Goal: Task Accomplishment & Management: Complete application form

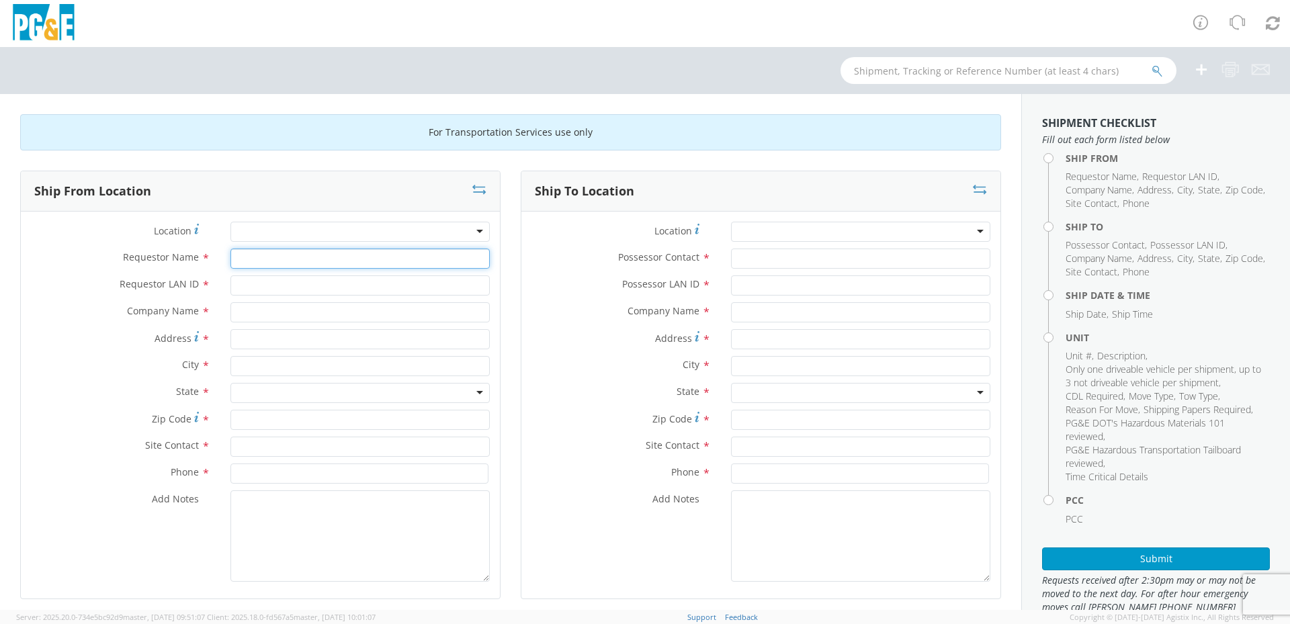
click at [334, 265] on input "Requestor Name *" at bounding box center [359, 258] width 259 height 20
type input "SCOTT"
click at [332, 220] on div "Location * (OBSOLETE) BURNEY SC - GC TRAILER (OBSOLETE) BURNEY SC - HYDRO TRAIL…" at bounding box center [260, 405] width 479 height 387
click at [333, 226] on div at bounding box center [359, 232] width 259 height 20
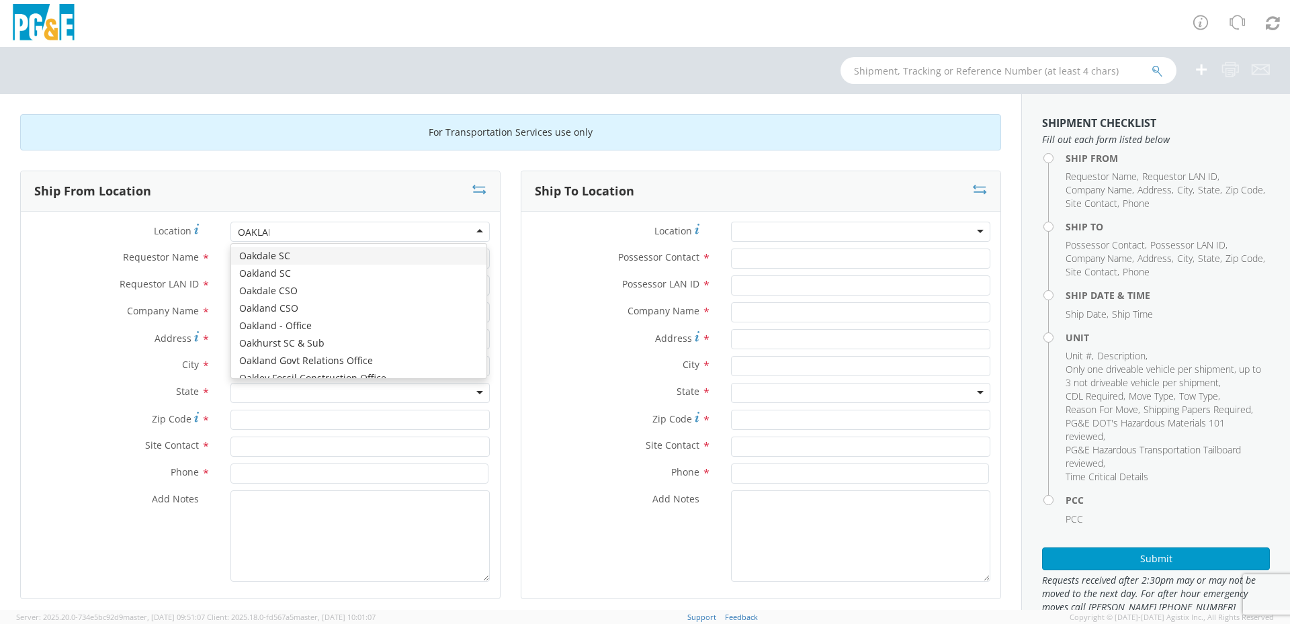
type input "OAKLAND"
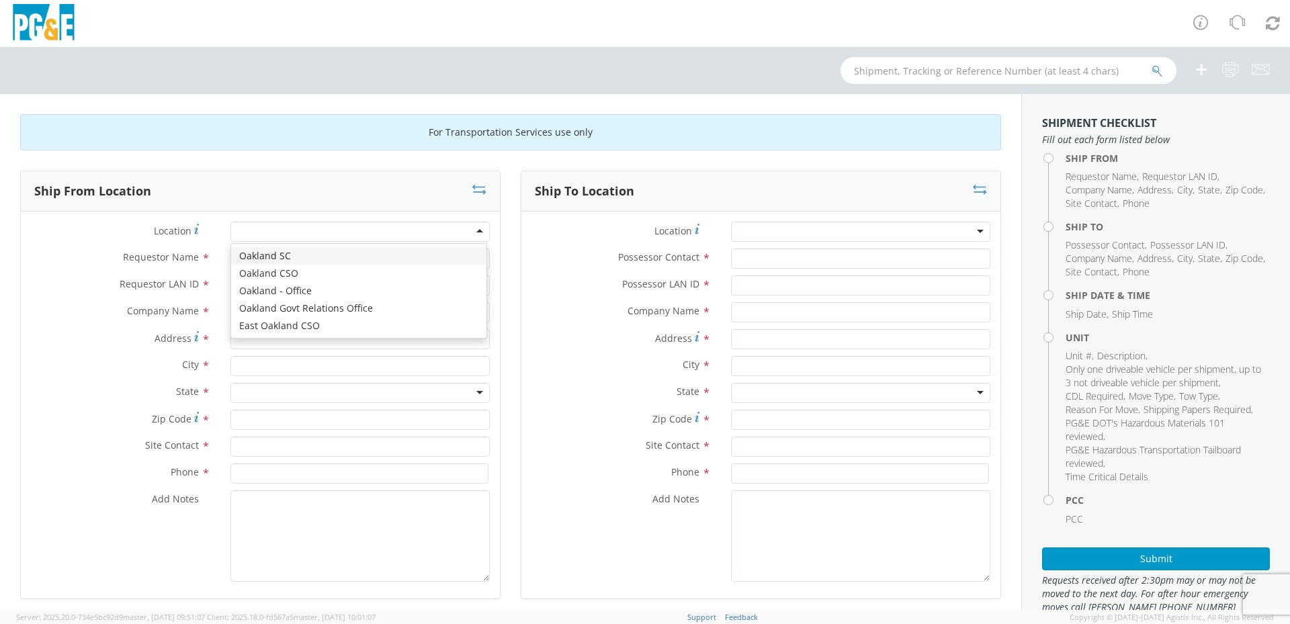
type input "PG&E"
type input "4801 OAKPORT STREET"
type input "OAKLAND"
type input "94601"
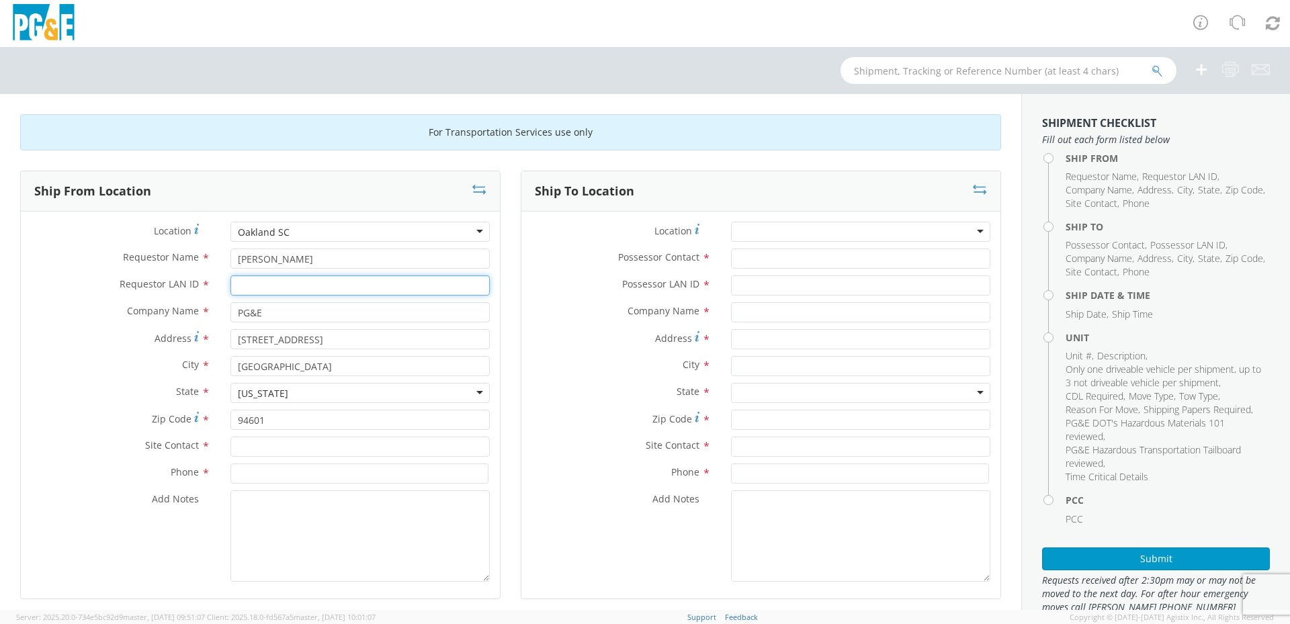
click at [264, 279] on input "Requestor LAN ID *" at bounding box center [359, 285] width 259 height 20
type input "g"
type input "GYY1"
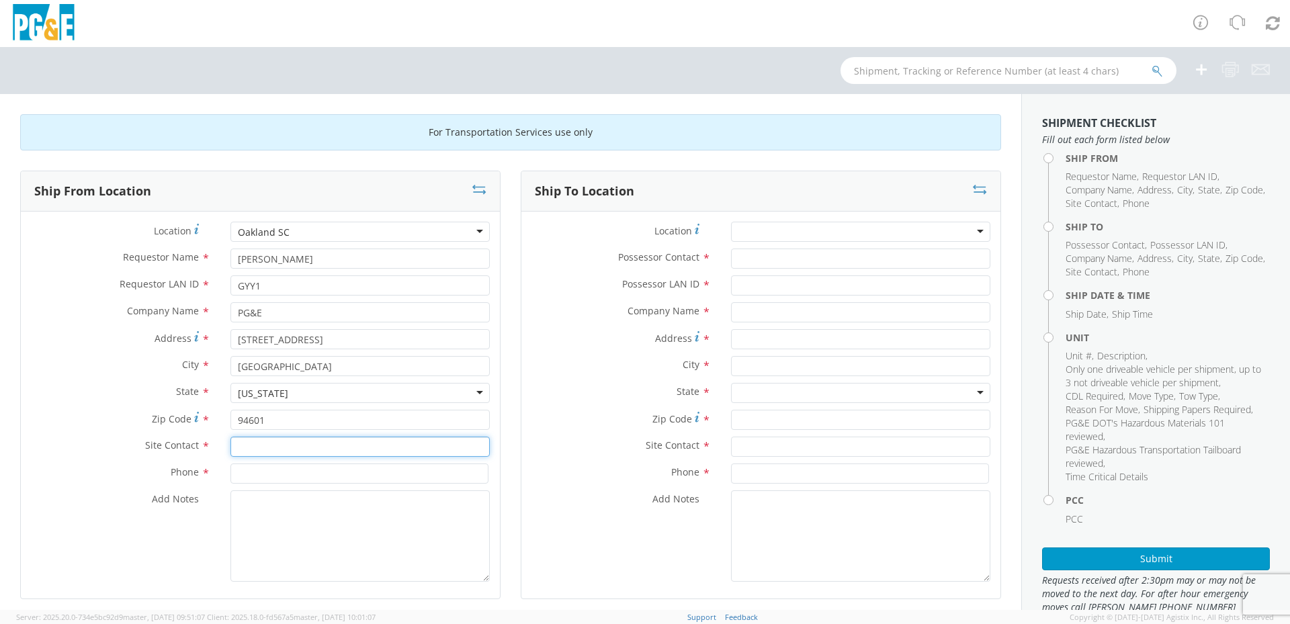
click at [286, 450] on input "text" at bounding box center [359, 447] width 259 height 20
click at [299, 470] on div "searching..." at bounding box center [360, 472] width 258 height 20
type input "SCOTT"
click at [341, 471] on input at bounding box center [359, 473] width 258 height 20
type input "5104372400"
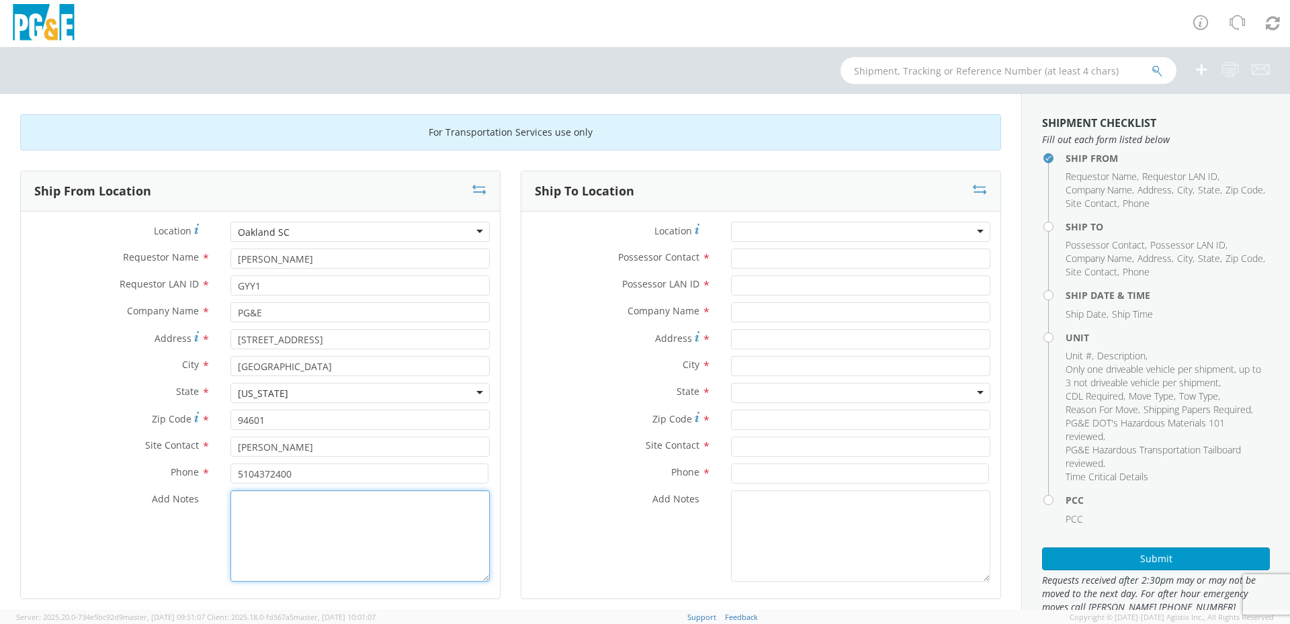
click at [355, 531] on textarea "Add Notes *" at bounding box center [359, 535] width 259 height 91
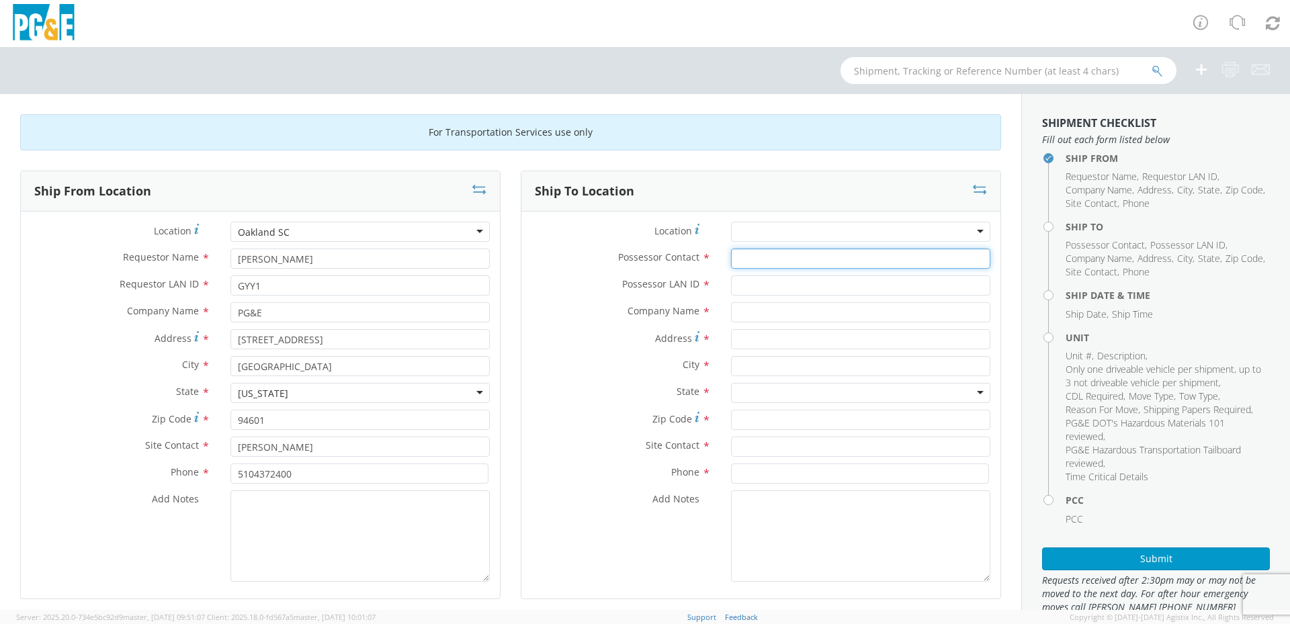
click at [790, 255] on input "Possessor Contact *" at bounding box center [860, 258] width 259 height 20
type input "SCOTT"
click at [828, 285] on input "Possessor LAN ID *" at bounding box center [860, 285] width 259 height 20
type input "GYY1"
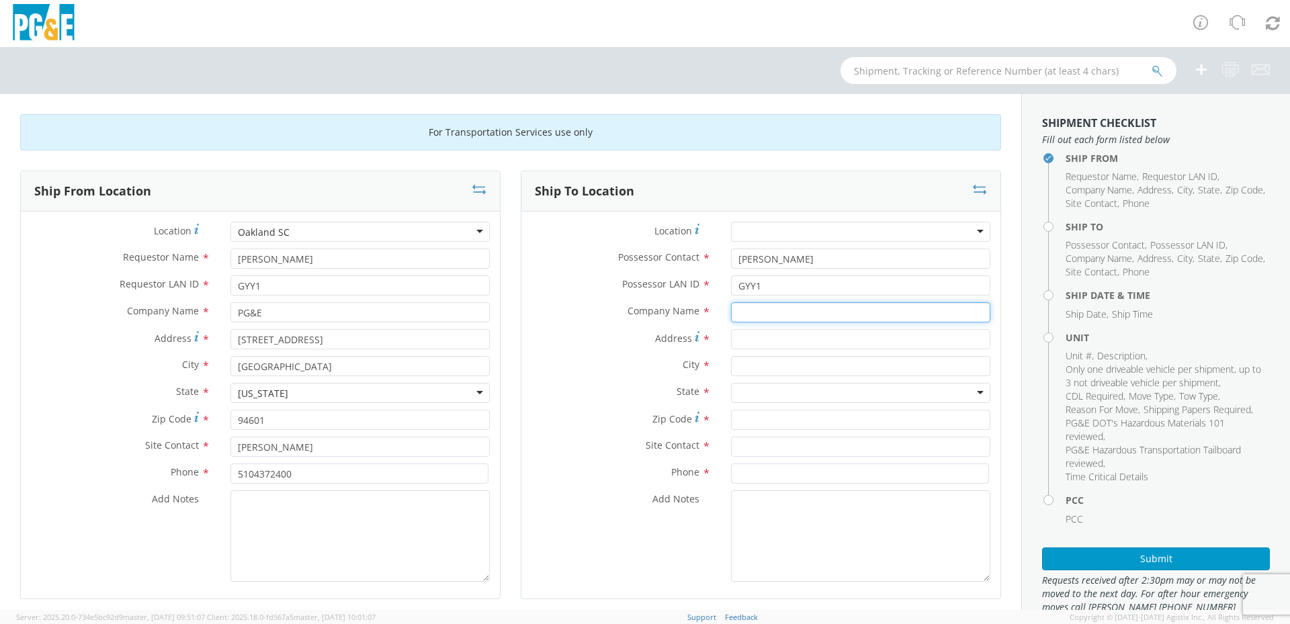
click at [825, 314] on input "text" at bounding box center [860, 312] width 259 height 20
type input "GOLDEN GATE TRUCK CENTER"
click at [755, 341] on input "Address *" at bounding box center [860, 339] width 259 height 20
type input "8200 BALDWIN ST"
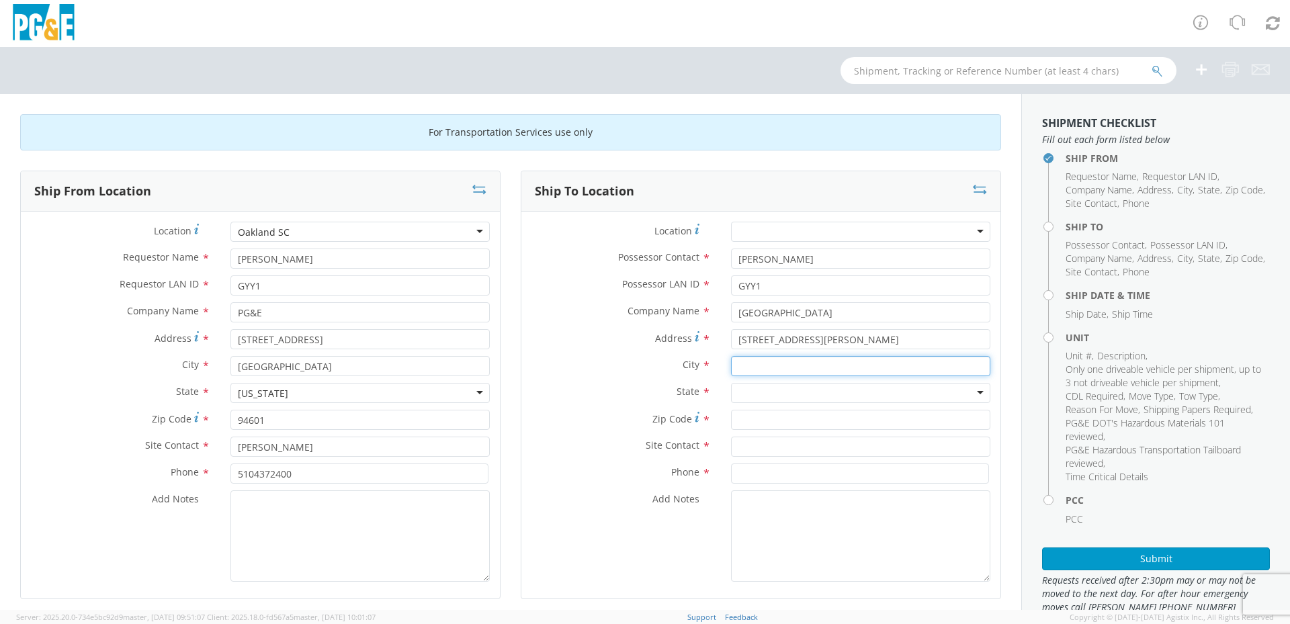
click at [756, 372] on input "text" at bounding box center [860, 366] width 259 height 20
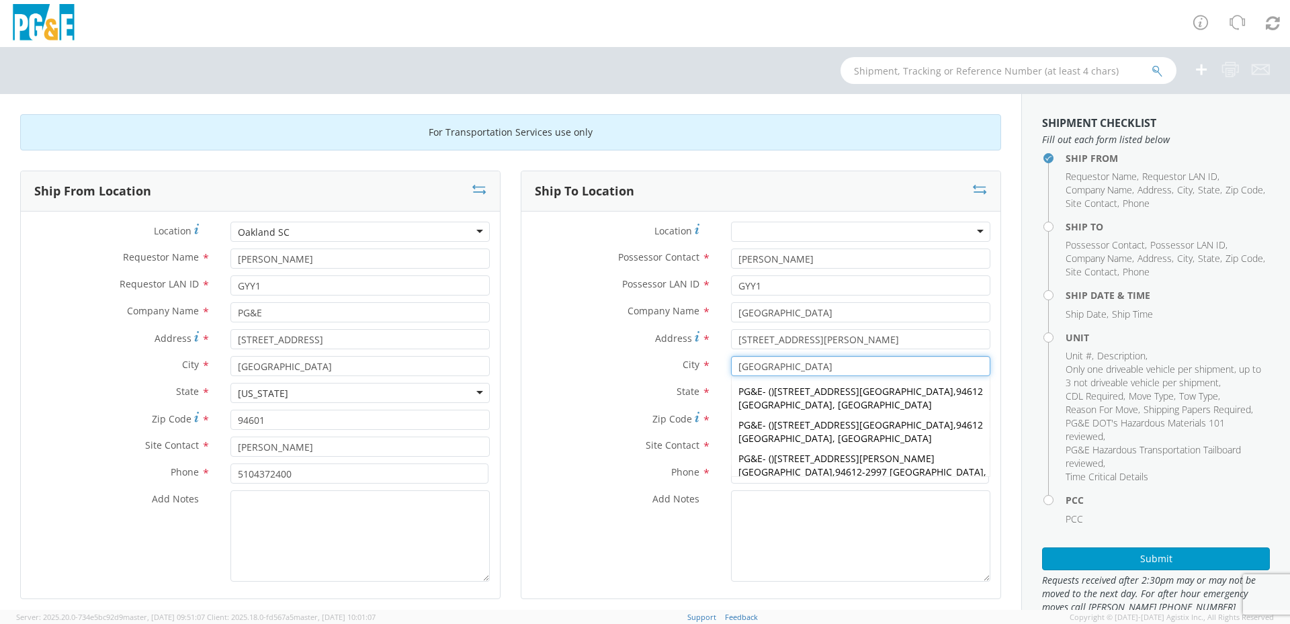
type input "OAKLAND"
click at [642, 367] on label "City *" at bounding box center [620, 364] width 199 height 17
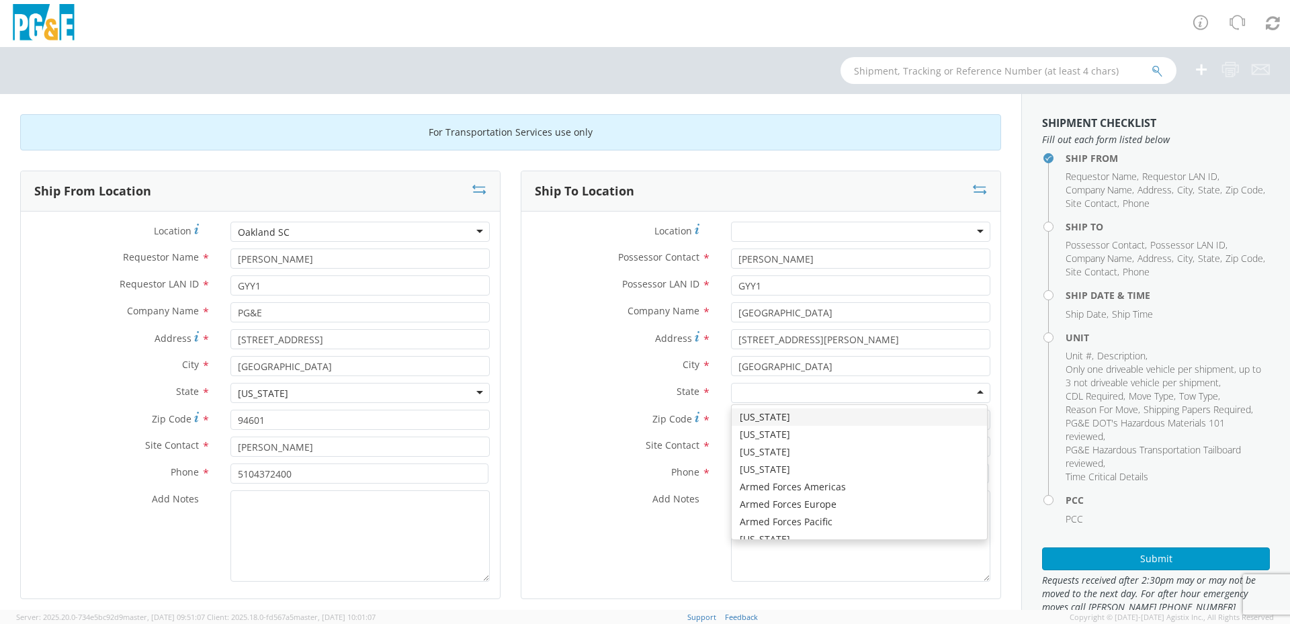
click at [775, 390] on div at bounding box center [860, 393] width 259 height 20
type input "CA"
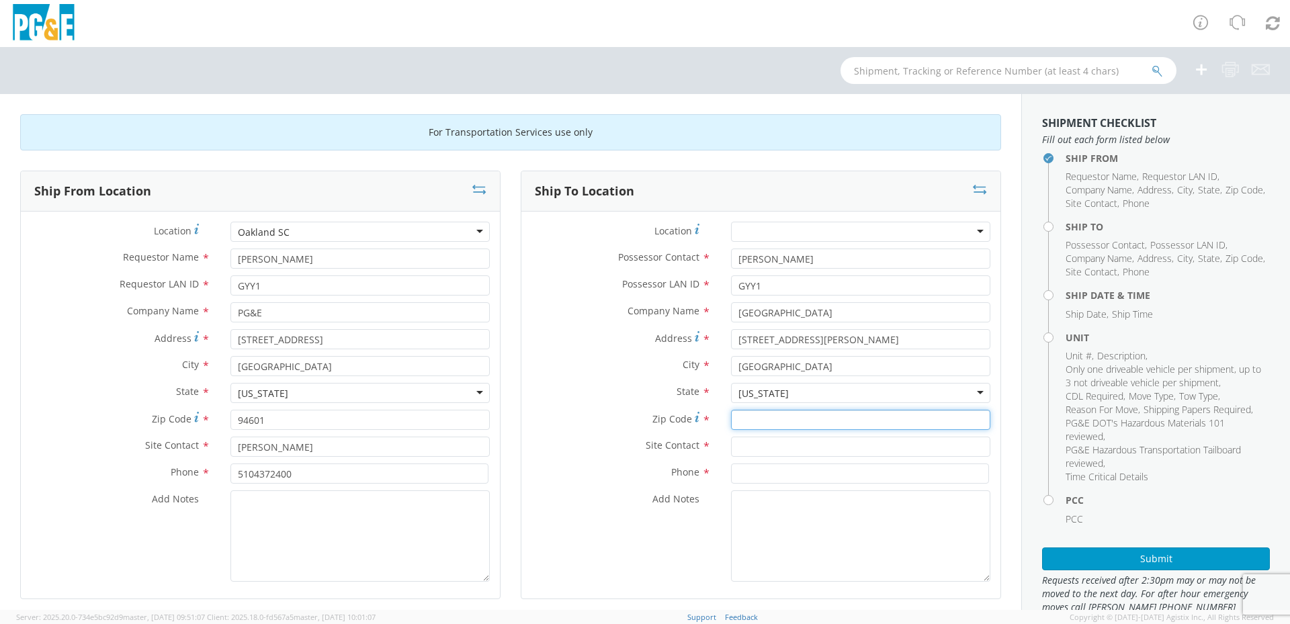
click at [766, 422] on input "Zip Code *" at bounding box center [860, 420] width 259 height 20
type input "94621"
click at [819, 443] on input "text" at bounding box center [860, 447] width 259 height 20
type input "a"
type input "ADRAIN (SERVICE ADVISER)"
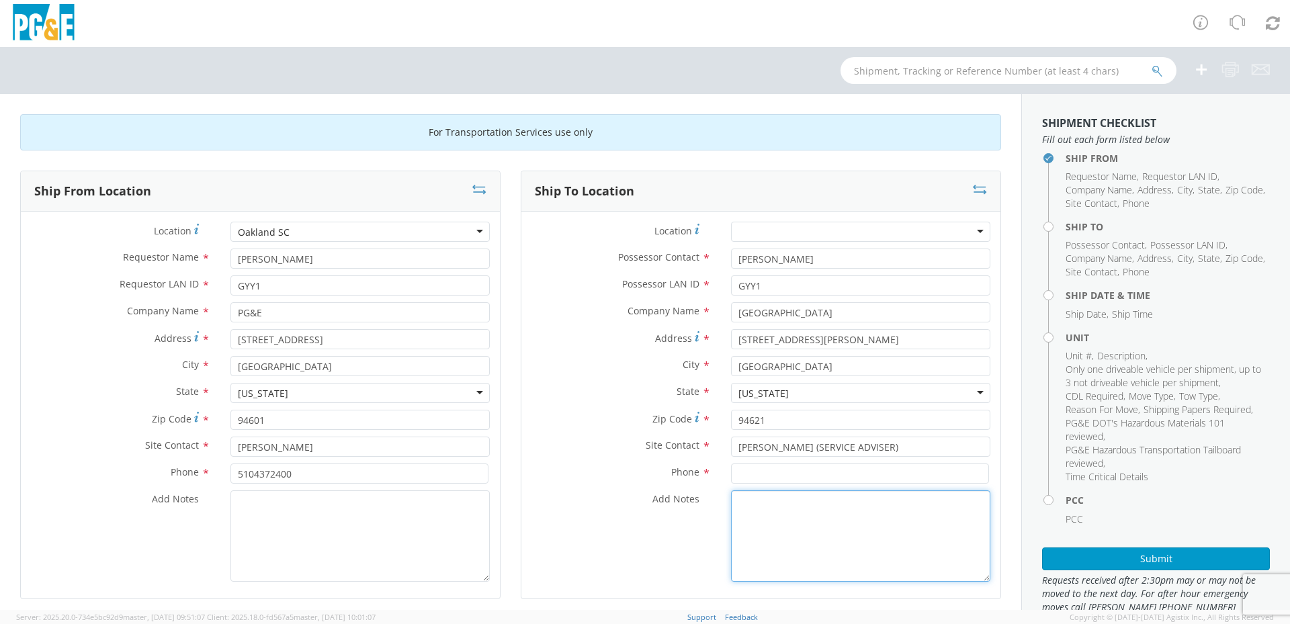
click at [821, 523] on textarea "Add Notes *" at bounding box center [860, 535] width 259 height 91
click at [784, 478] on input at bounding box center [860, 473] width 258 height 20
type input "510632 3535"
click at [799, 541] on textarea "Add Notes *" at bounding box center [860, 535] width 259 height 91
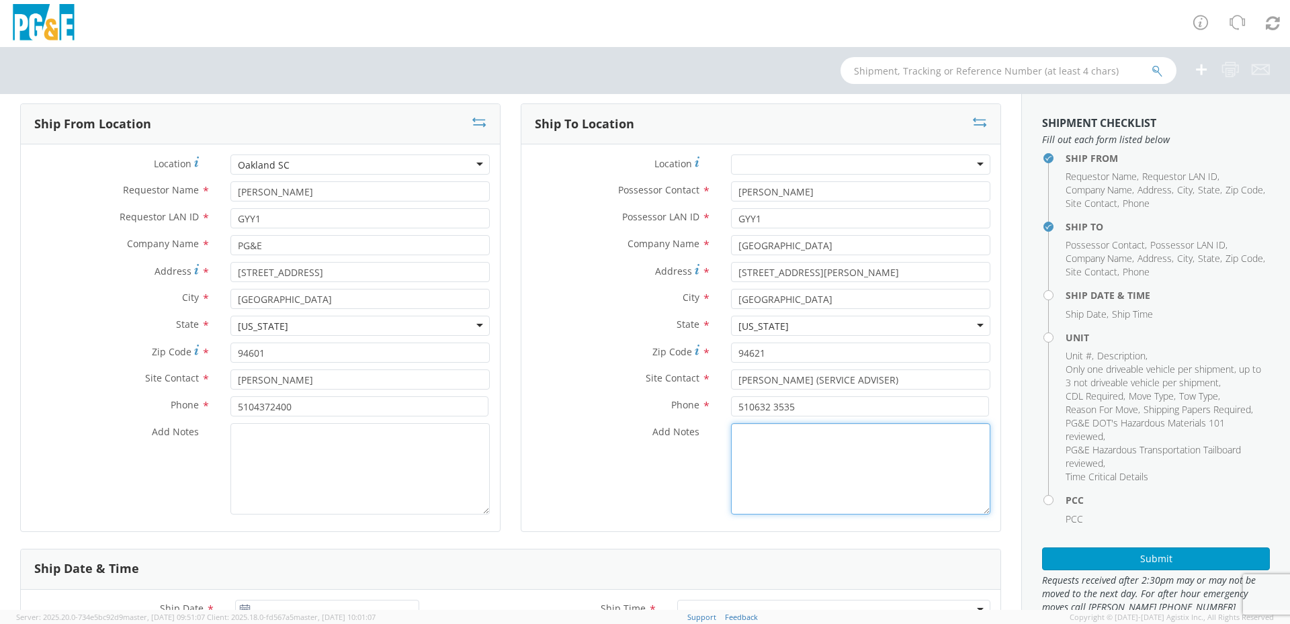
click at [757, 464] on textarea "Add Notes *" at bounding box center [860, 468] width 259 height 91
click at [306, 471] on textarea "Add Notes *" at bounding box center [359, 468] width 259 height 91
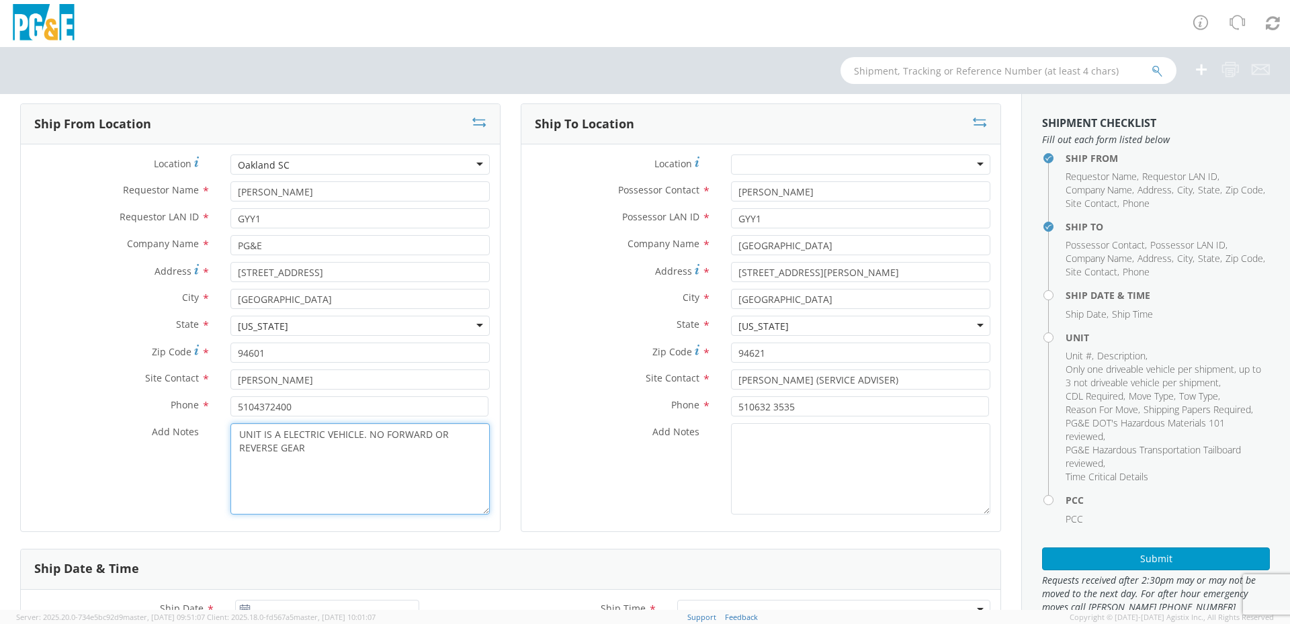
drag, startPoint x: 365, startPoint y: 435, endPoint x: 461, endPoint y: 449, distance: 96.3
click at [461, 449] on textarea "UNIT IS A ELECTRIC VEHICLE. NO FORWARD OR REVERSE GEAR" at bounding box center [359, 468] width 259 height 91
type textarea "UNIT IS A ELECTRIC VEHICLE. NOT ABLE TO SHIFT INTO GEAR"
click at [535, 533] on div "Ship To Location Location * (OBSOLETE) BURNEY SC - GC TRAILER (OBSOLETE) BURNEY…" at bounding box center [761, 325] width 480 height 445
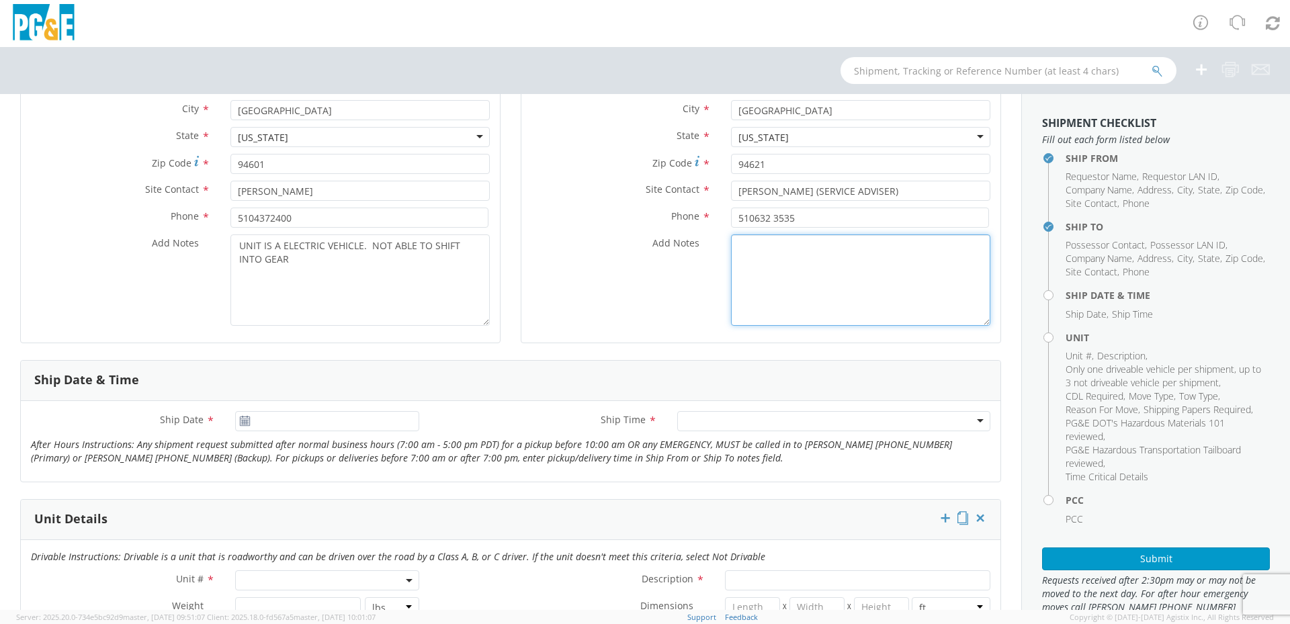
scroll to position [269, 0]
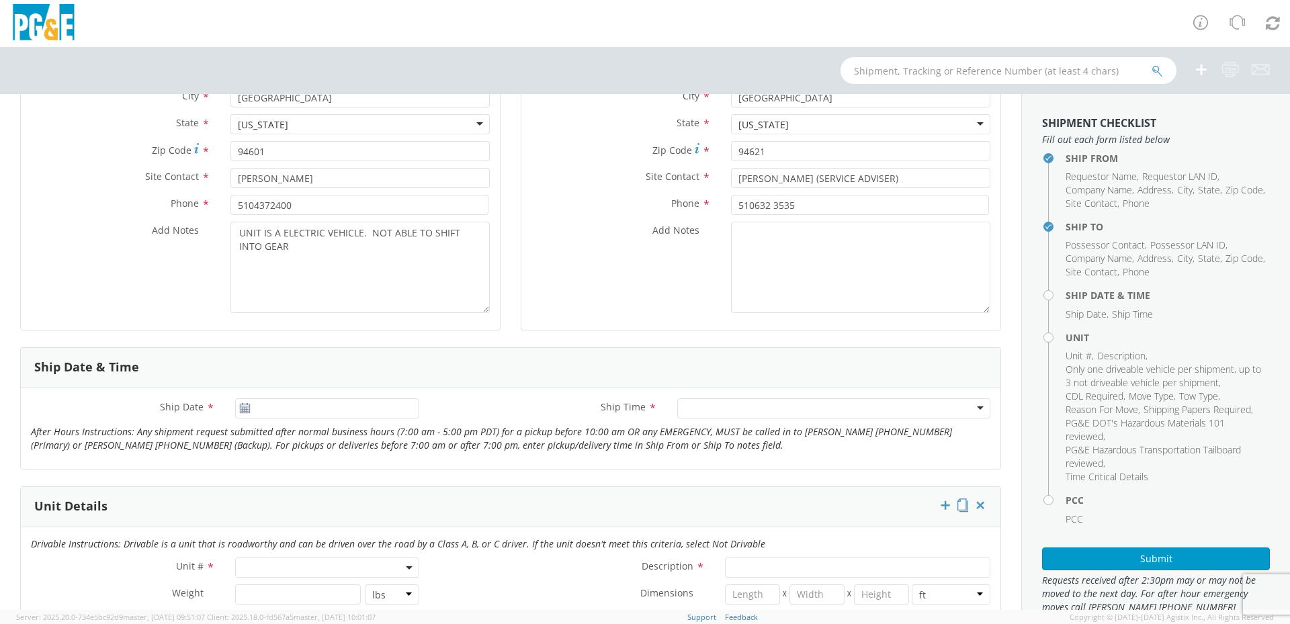
click at [246, 412] on icon at bounding box center [244, 408] width 11 height 11
click at [244, 410] on use at bounding box center [244, 407] width 9 height 9
click at [285, 410] on input "10/09/2025" at bounding box center [327, 408] width 184 height 20
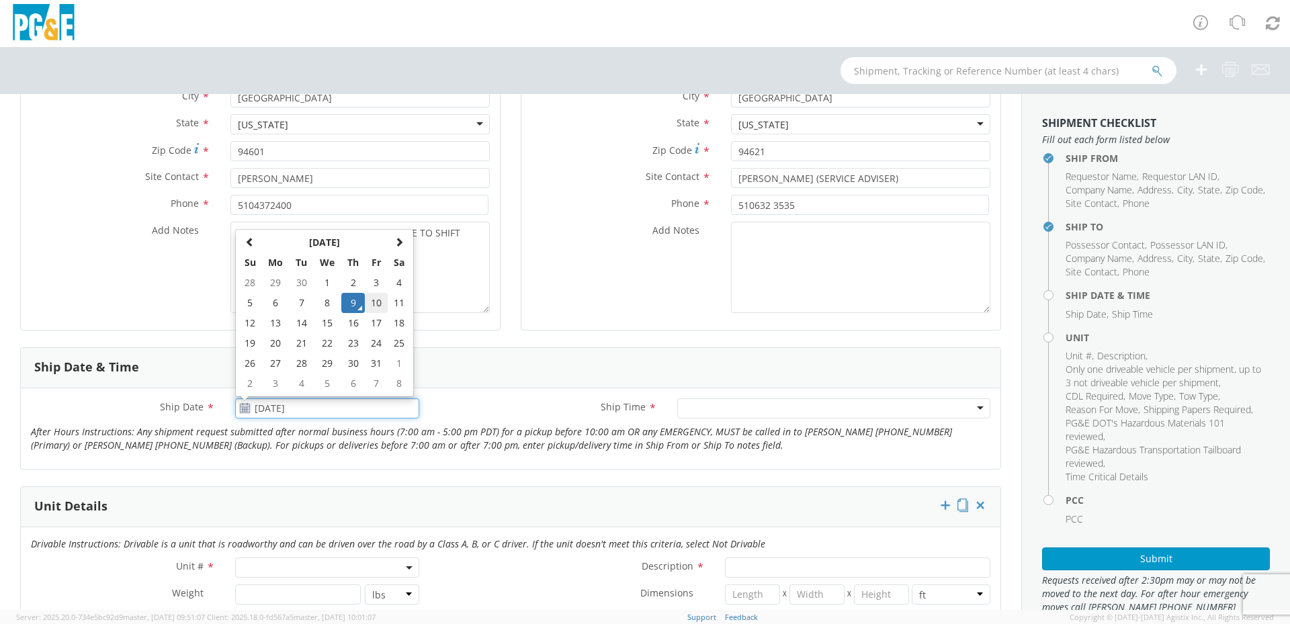
click at [372, 300] on td "10" at bounding box center [376, 303] width 23 height 20
type input "10/10/2025"
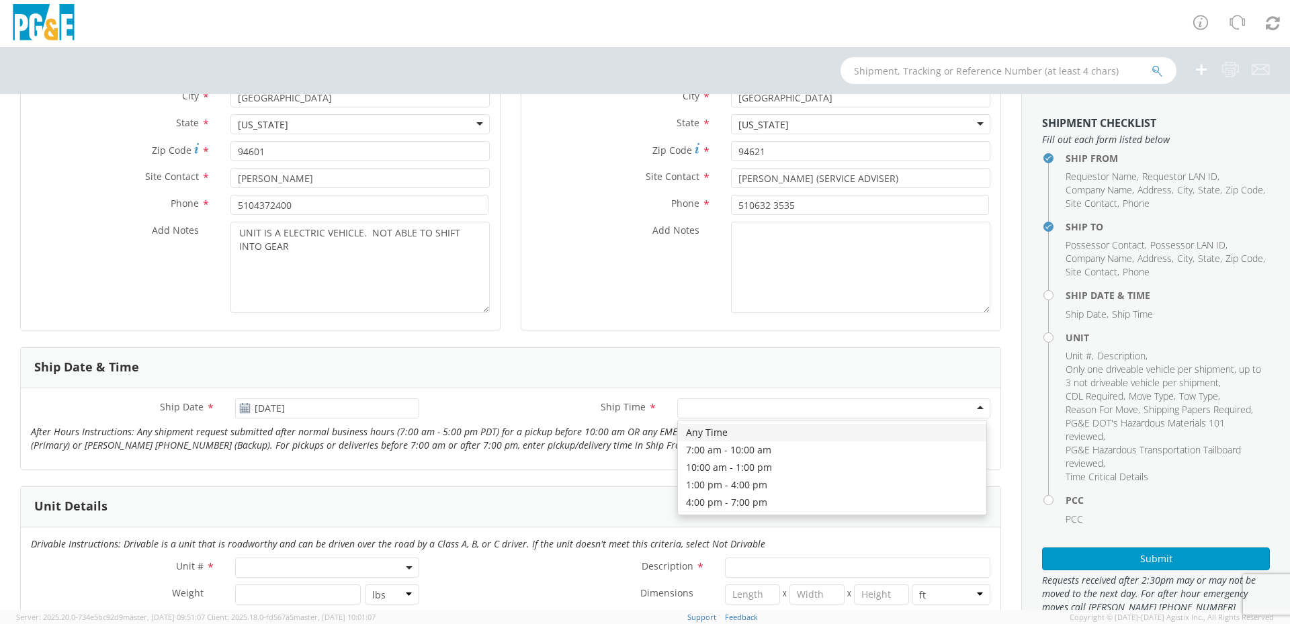
click at [721, 408] on div at bounding box center [833, 408] width 313 height 20
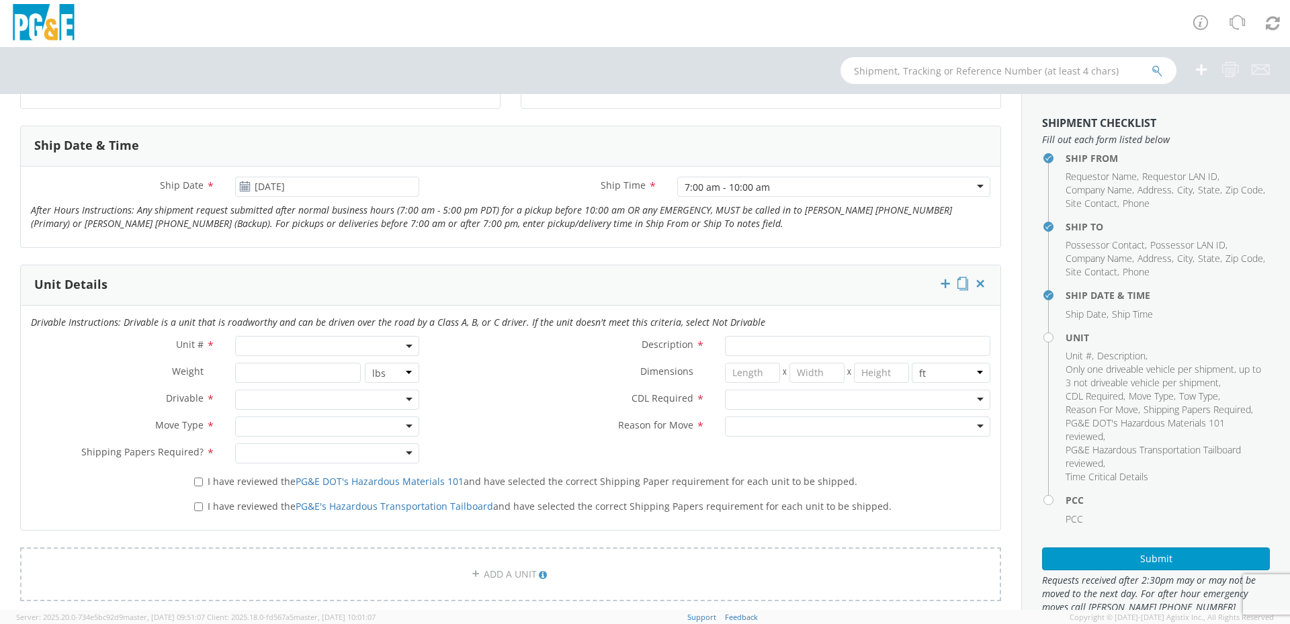
scroll to position [537, 0]
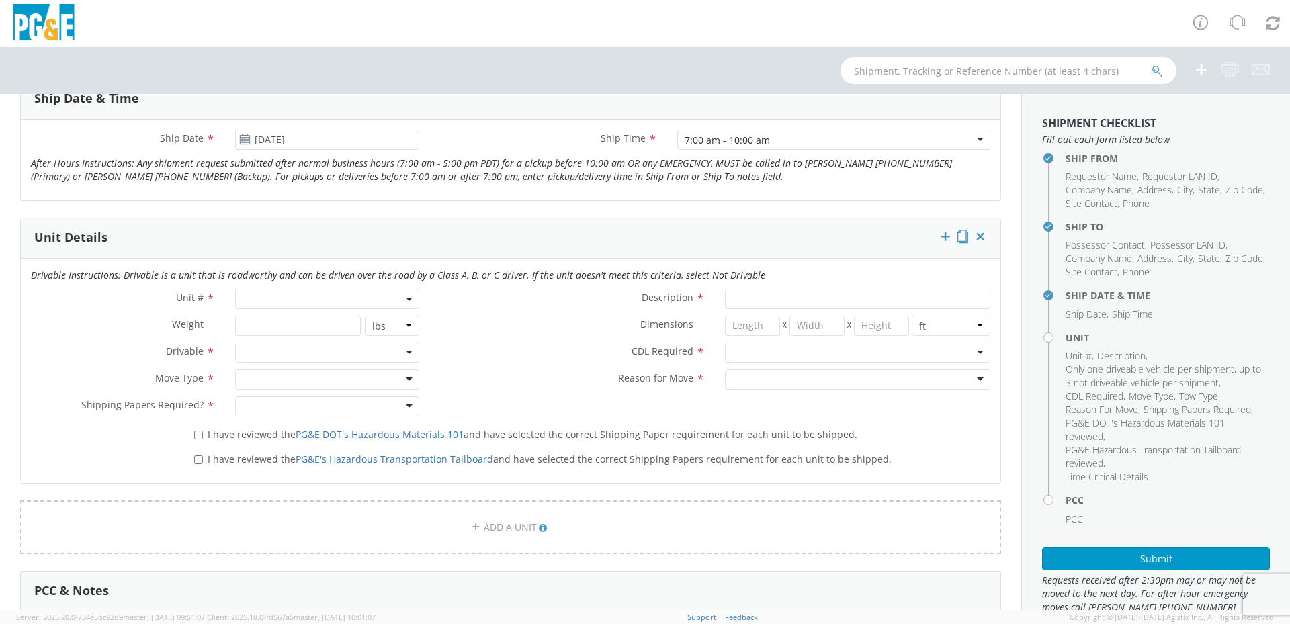
click at [293, 300] on span at bounding box center [327, 299] width 184 height 20
click at [293, 313] on input "search" at bounding box center [325, 321] width 175 height 20
type input "B40762"
type input "VAN; U/G CABLEMAN 16-19.5K 4X2"
type input "19000"
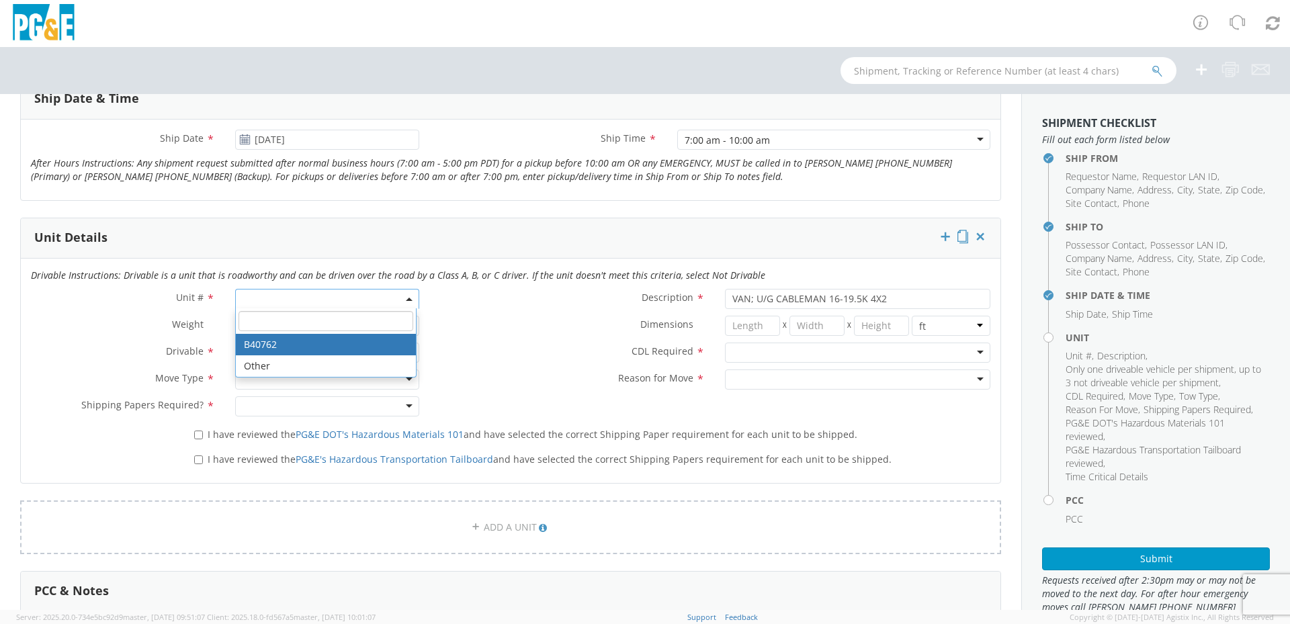
select select "B40762"
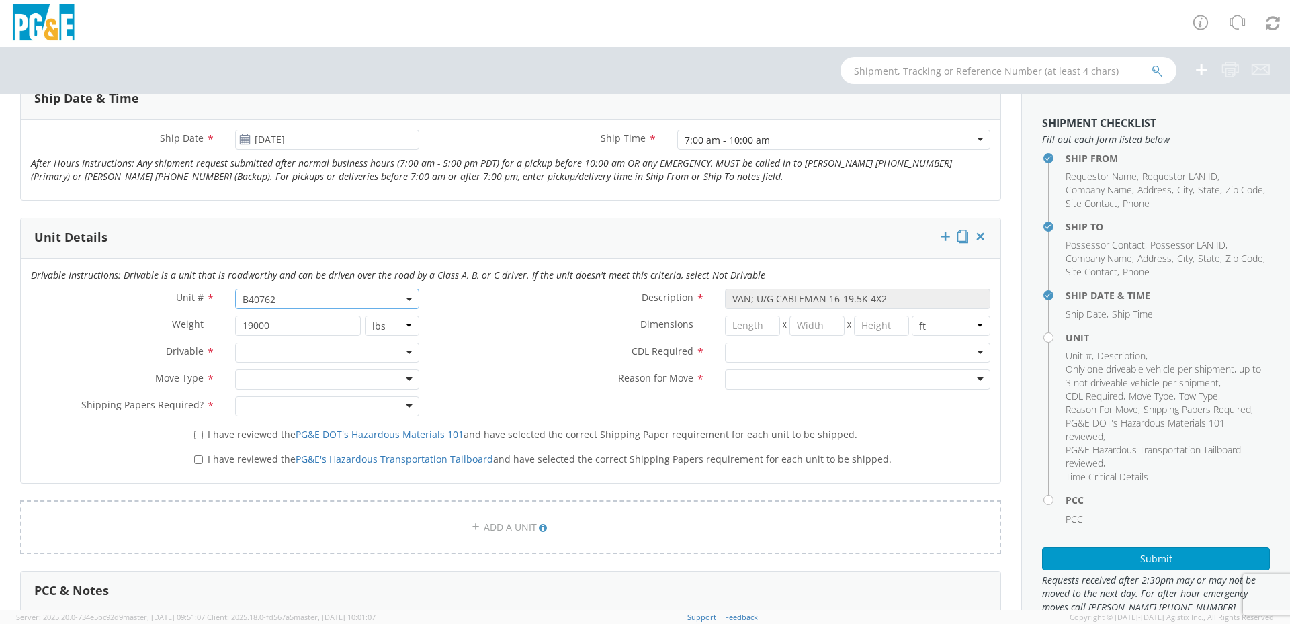
click at [751, 349] on div at bounding box center [857, 353] width 265 height 20
click at [765, 379] on div at bounding box center [857, 379] width 265 height 20
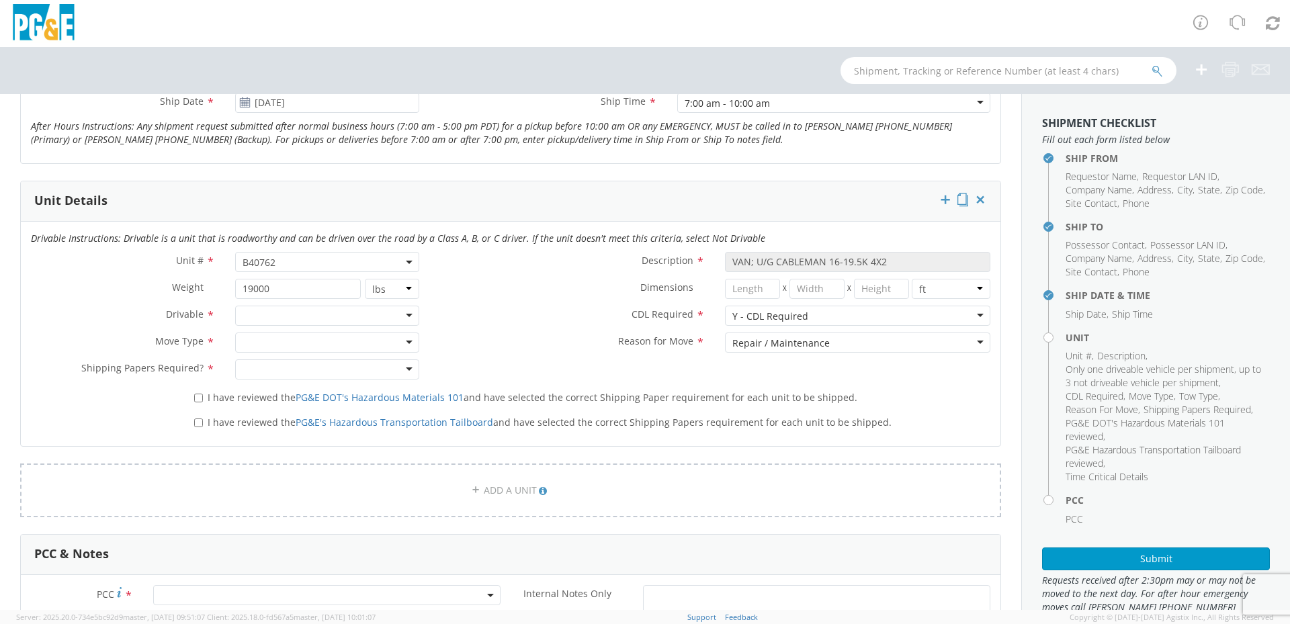
scroll to position [604, 0]
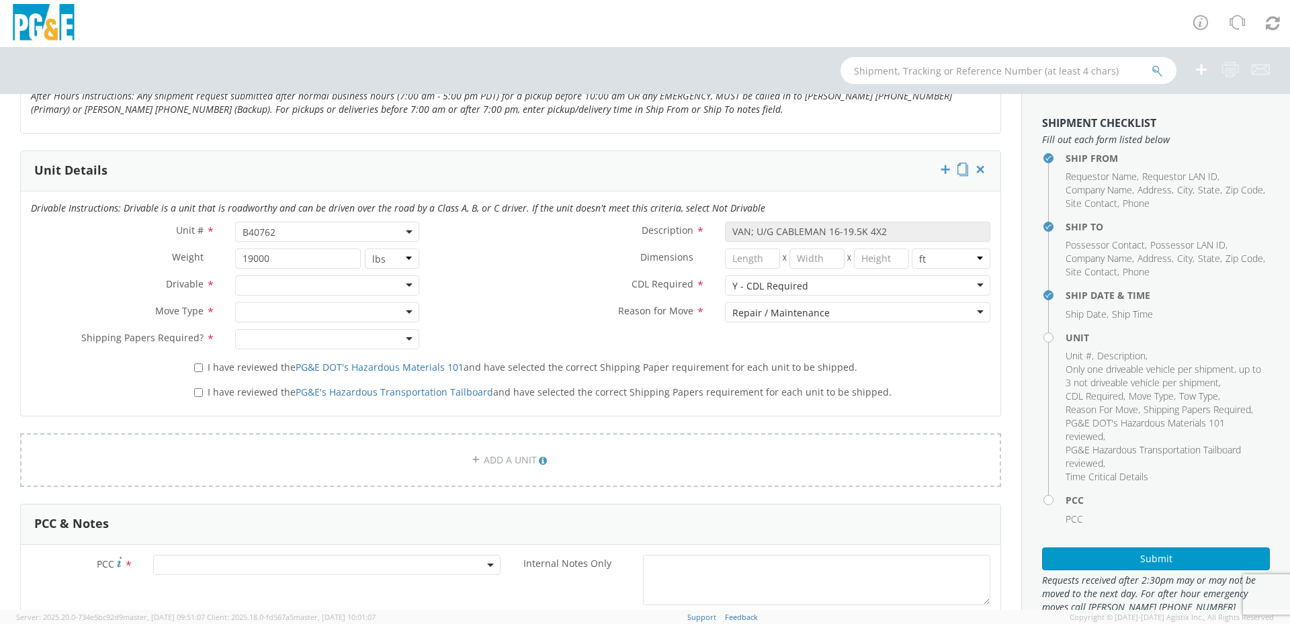
click at [202, 361] on label "I have reviewed the PG&E DOT's Hazardous Materials 101 and have selected the co…" at bounding box center [527, 366] width 666 height 15
click at [202, 363] on input "I have reviewed the PG&E DOT's Hazardous Materials 101 and have selected the co…" at bounding box center [198, 367] width 9 height 9
checkbox input "true"
click at [199, 392] on input "I have reviewed the PG&E's Hazardous Transportation Tailboard and have selected…" at bounding box center [198, 392] width 9 height 9
checkbox input "true"
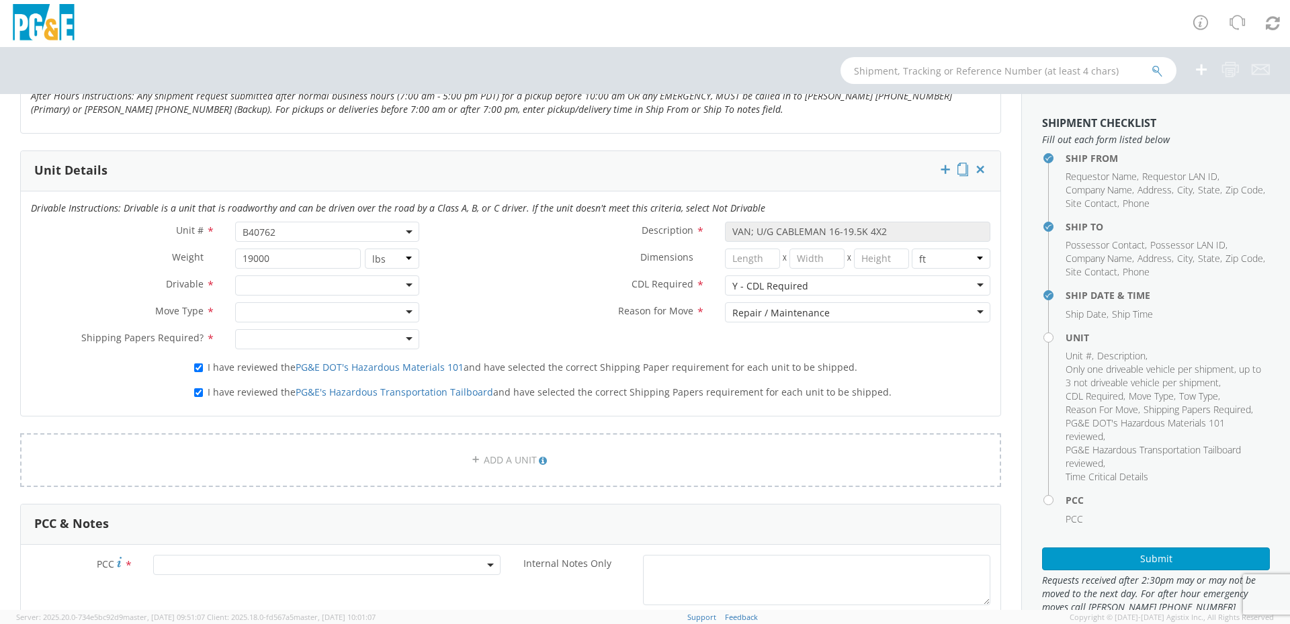
click at [319, 312] on div at bounding box center [327, 312] width 184 height 20
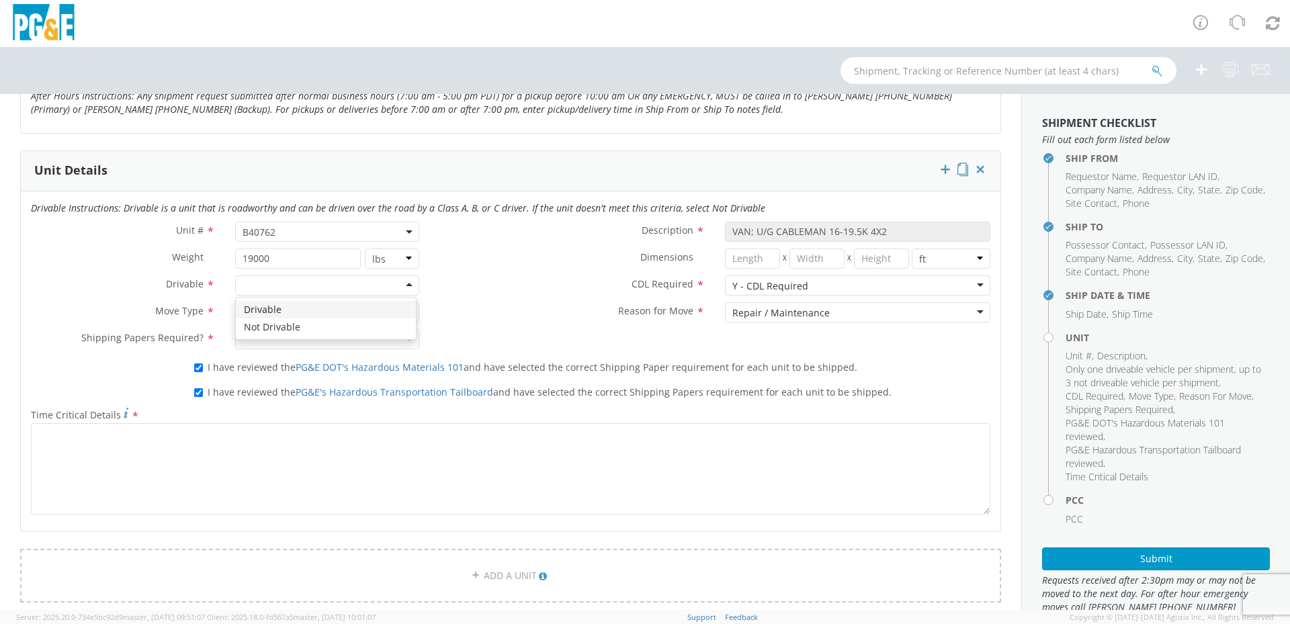
click at [305, 289] on div at bounding box center [327, 285] width 184 height 20
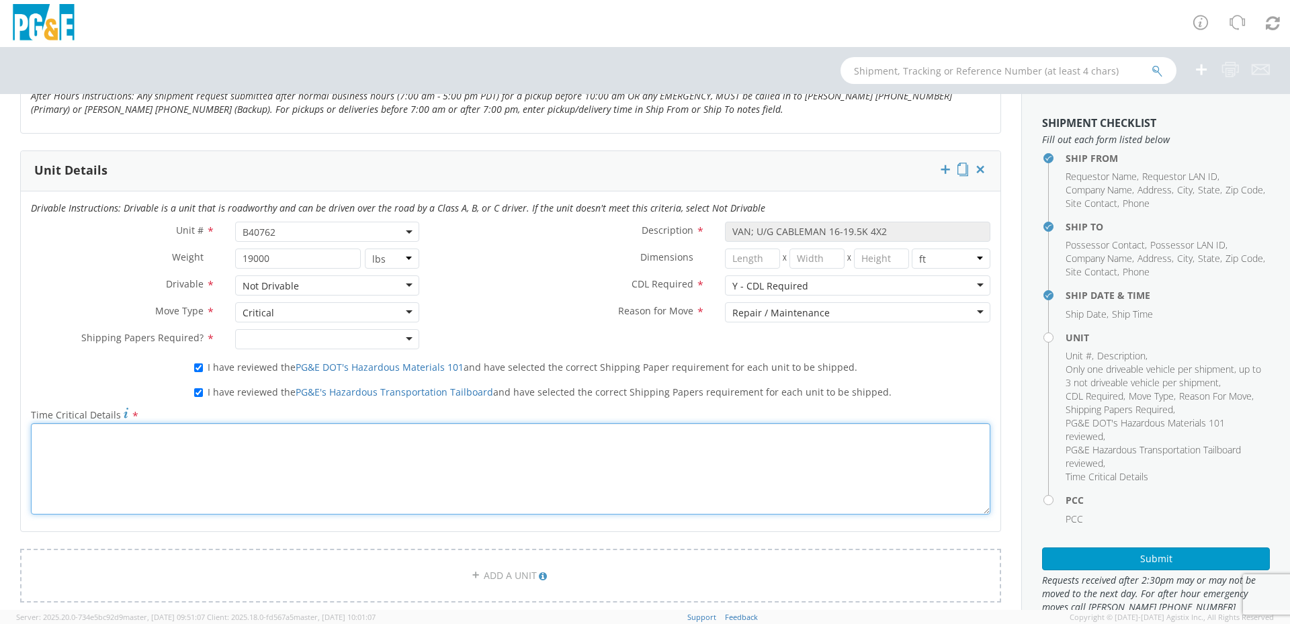
click at [142, 457] on textarea "Time Critical Details *" at bounding box center [510, 468] width 959 height 91
type textarea "D"
type textarea "f"
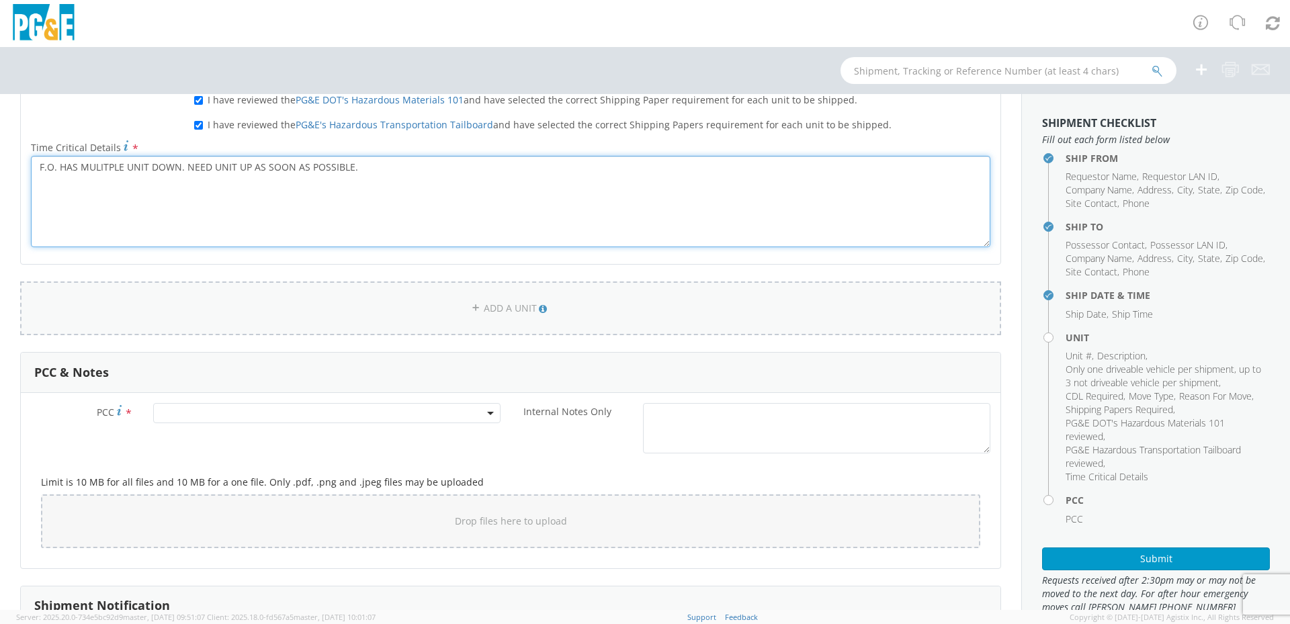
scroll to position [873, 0]
type textarea "F.O. HAS MULITPLE UNIT DOWN. NEED UNIT UP AS SOON AS POSSIBLE."
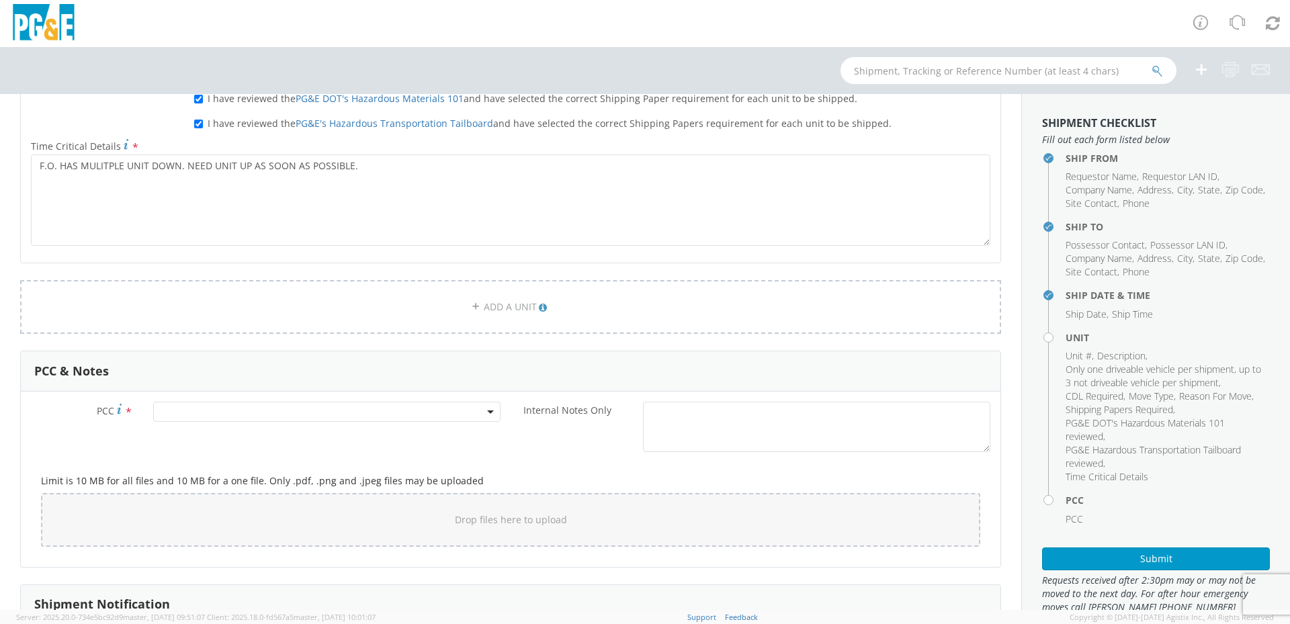
click at [296, 406] on span at bounding box center [326, 412] width 347 height 20
click at [410, 431] on input "number" at bounding box center [324, 434] width 336 height 20
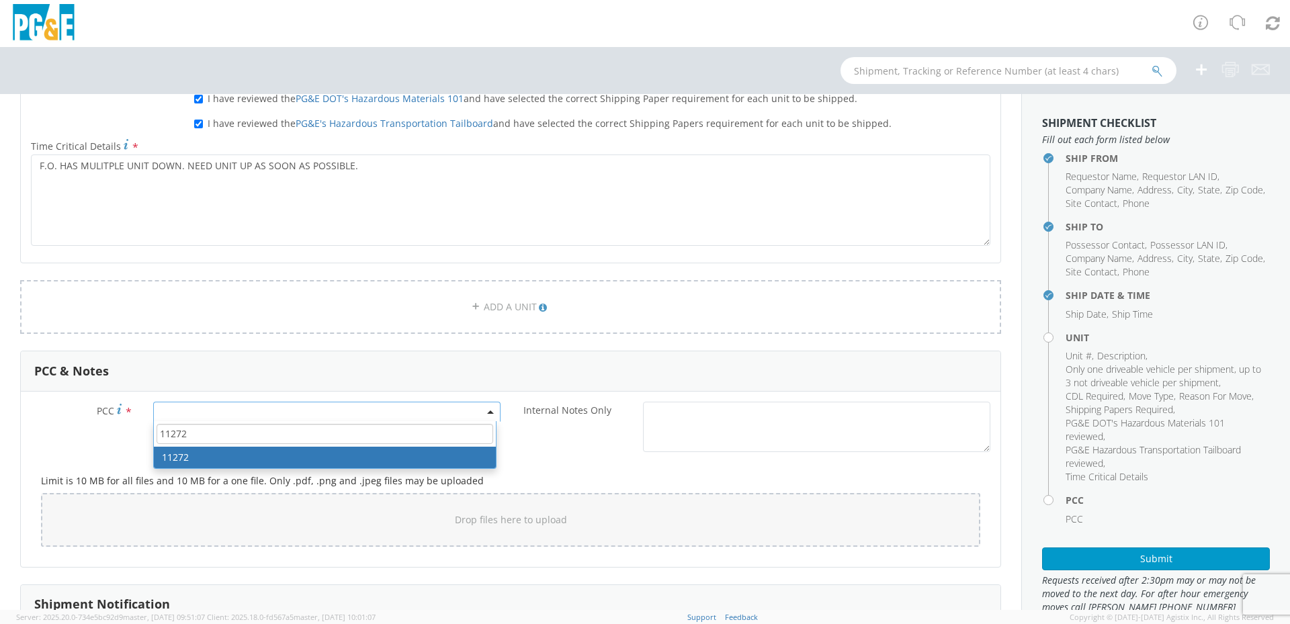
type input "11272"
select select "11272"
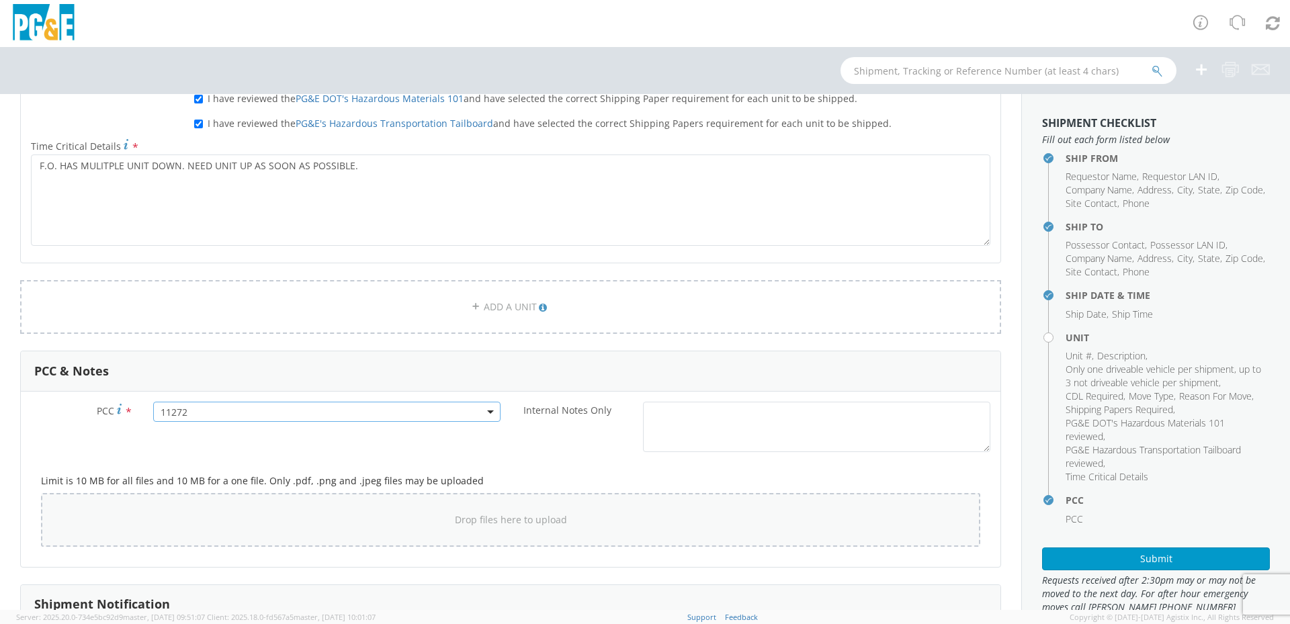
scroll to position [940, 0]
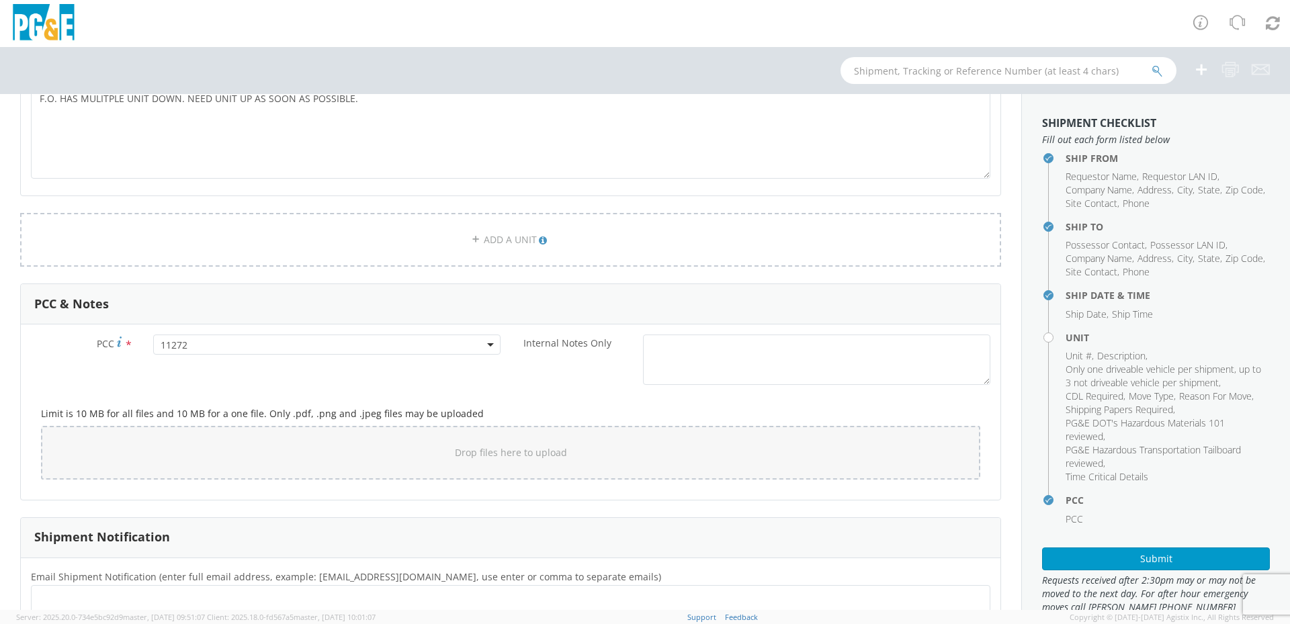
click at [215, 578] on span "Email Shipment Notification (enter full email address, example: [EMAIL_ADDRESS]…" at bounding box center [346, 576] width 630 height 13
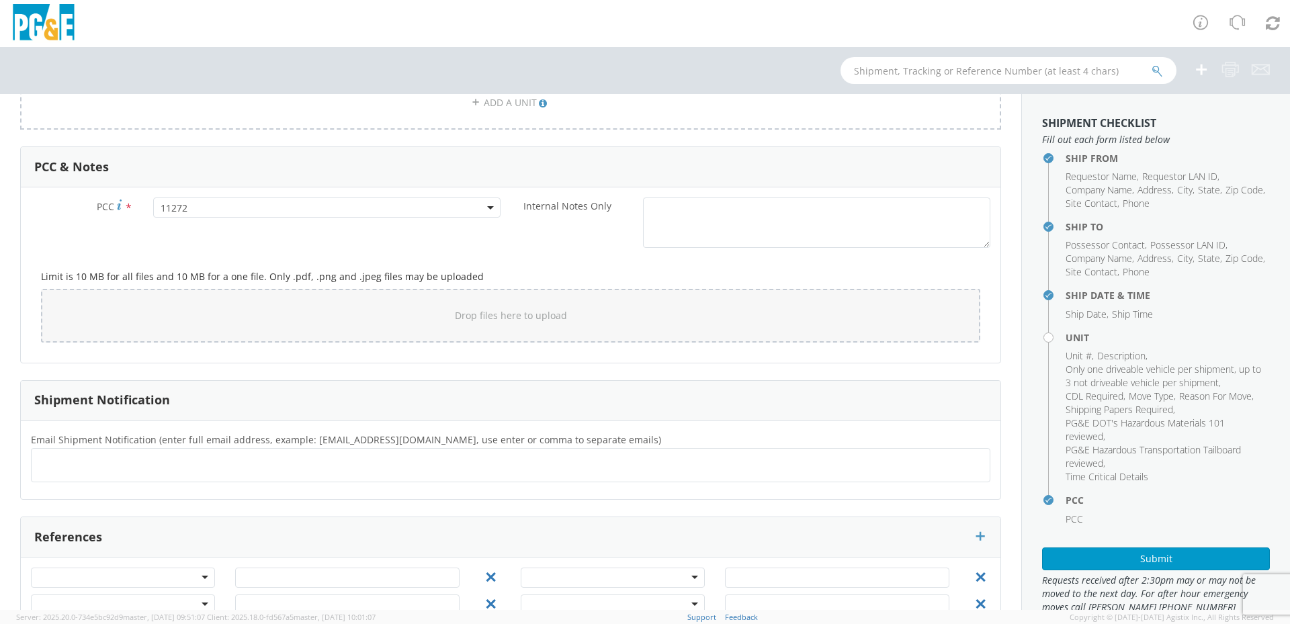
scroll to position [1116, 0]
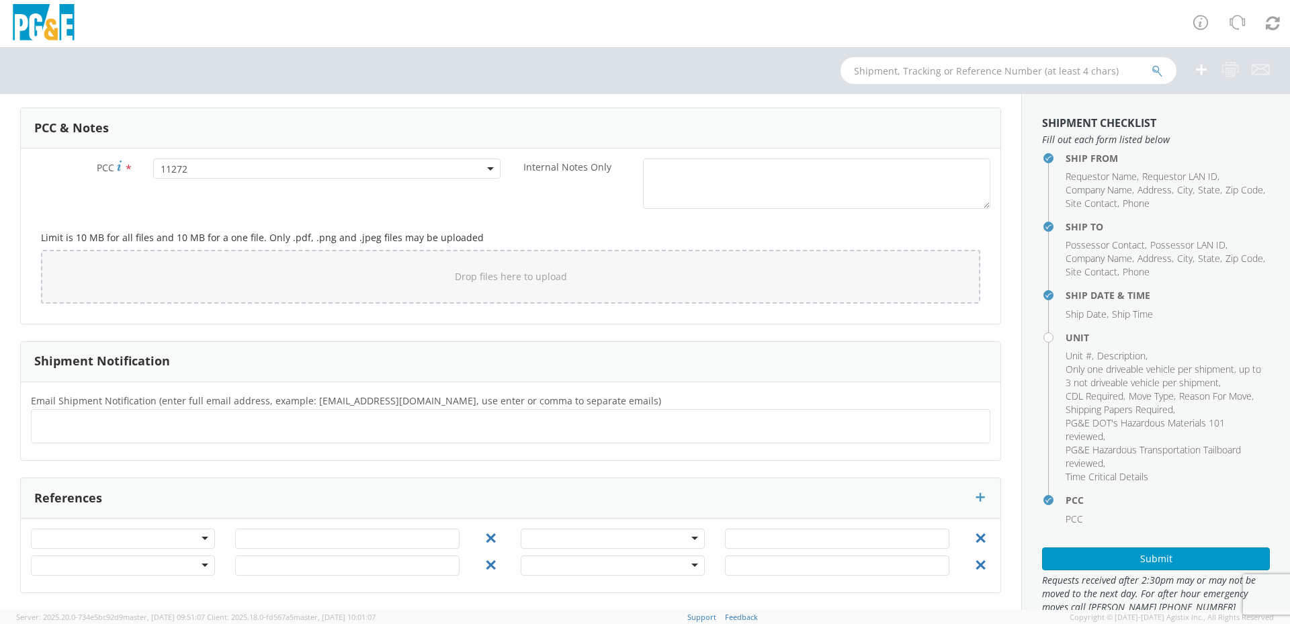
click at [130, 439] on div at bounding box center [510, 426] width 959 height 34
type input "GYY1@PGE.COM"
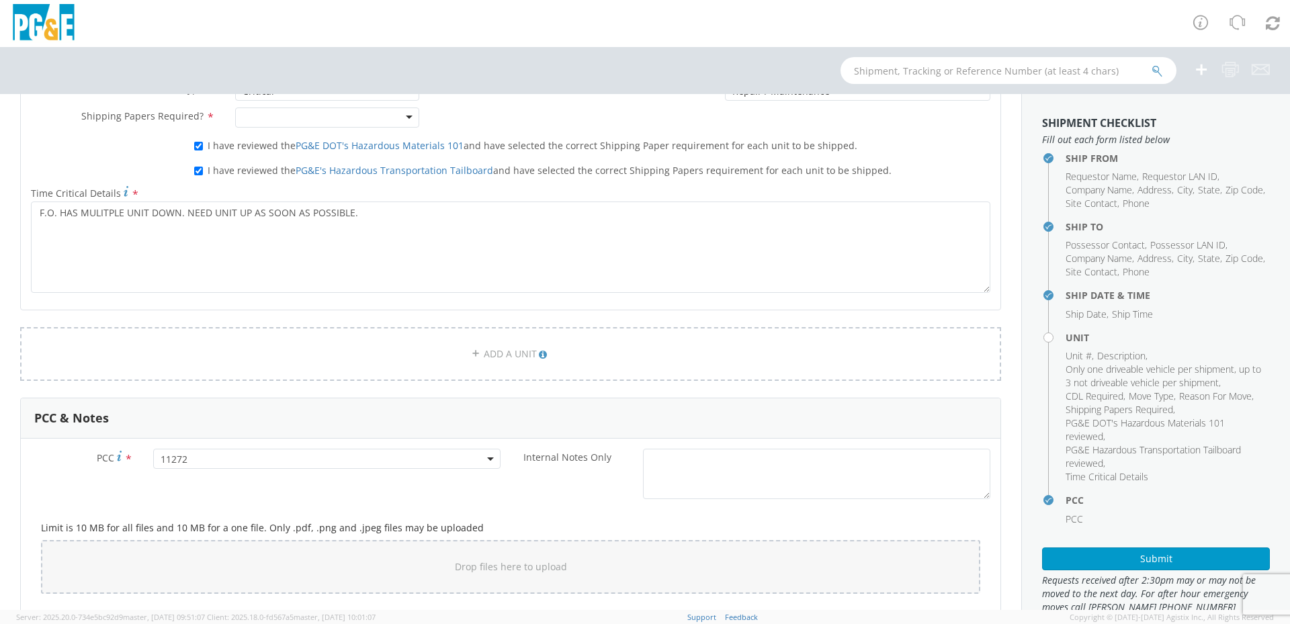
scroll to position [647, 0]
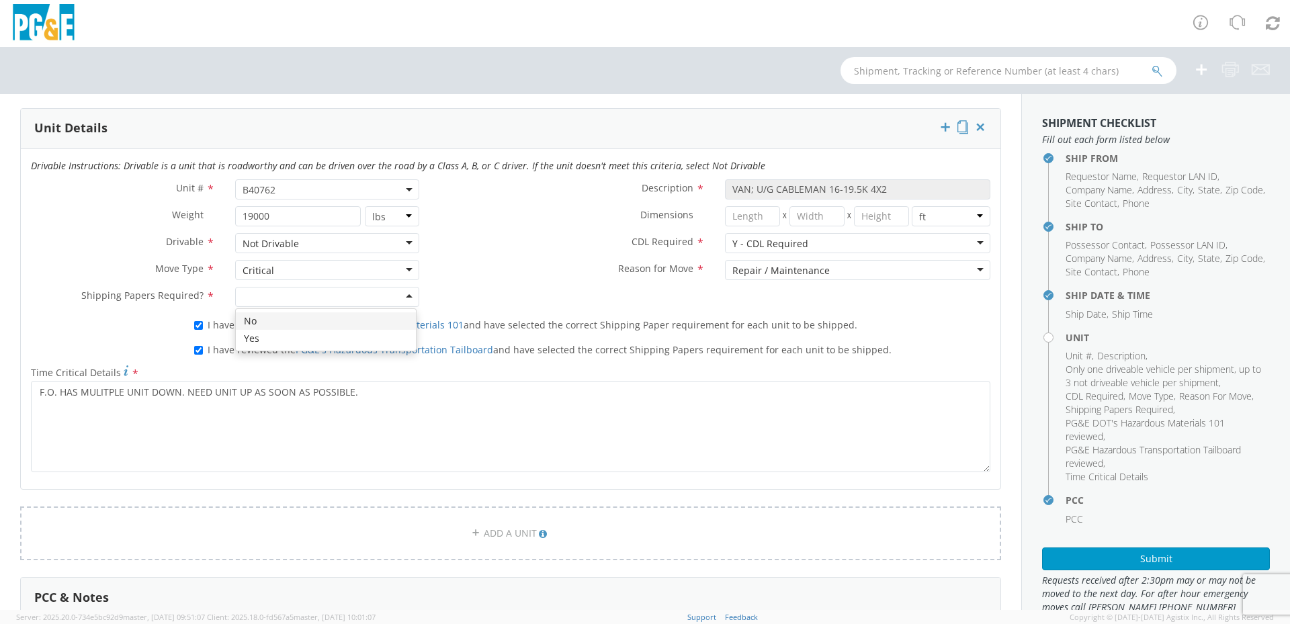
click at [337, 298] on div at bounding box center [327, 297] width 184 height 20
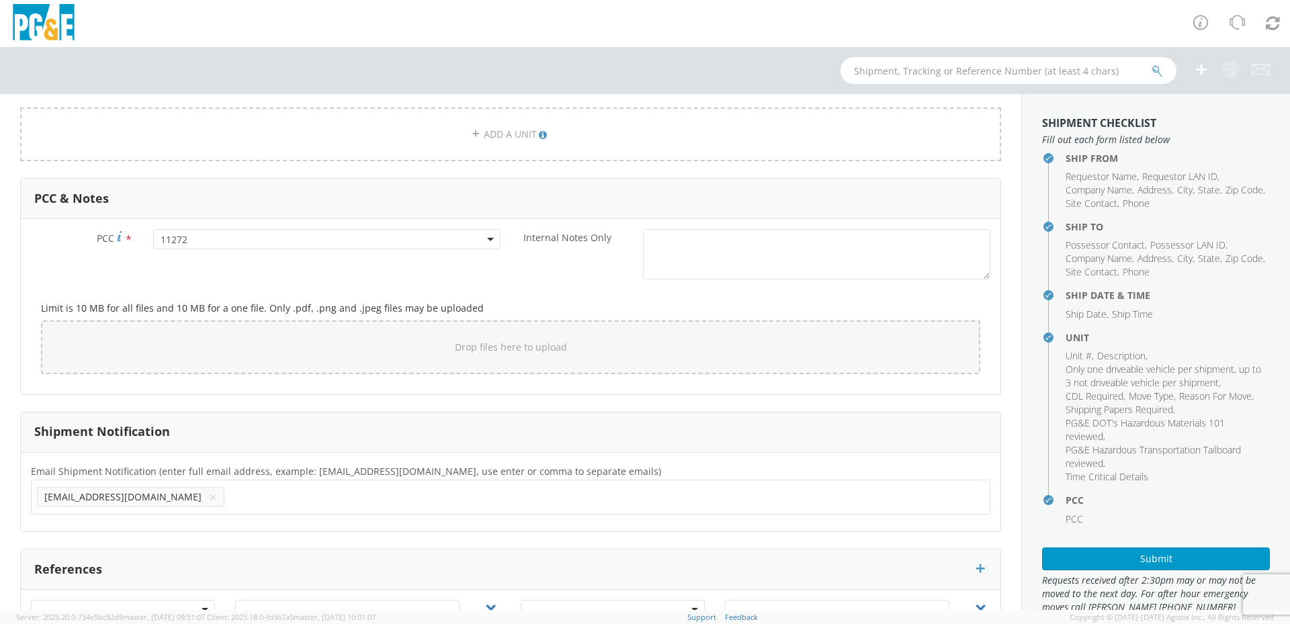
scroll to position [1117, 0]
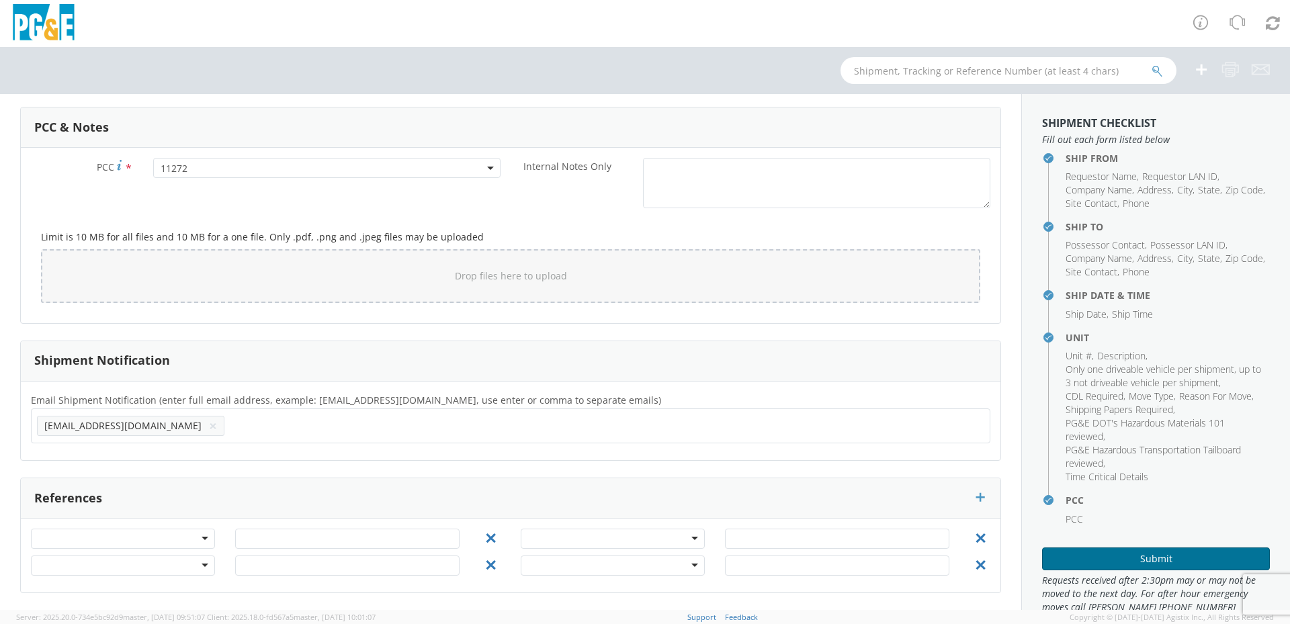
click at [1155, 557] on button "Submit" at bounding box center [1156, 558] width 228 height 23
